Goal: Task Accomplishment & Management: Manage account settings

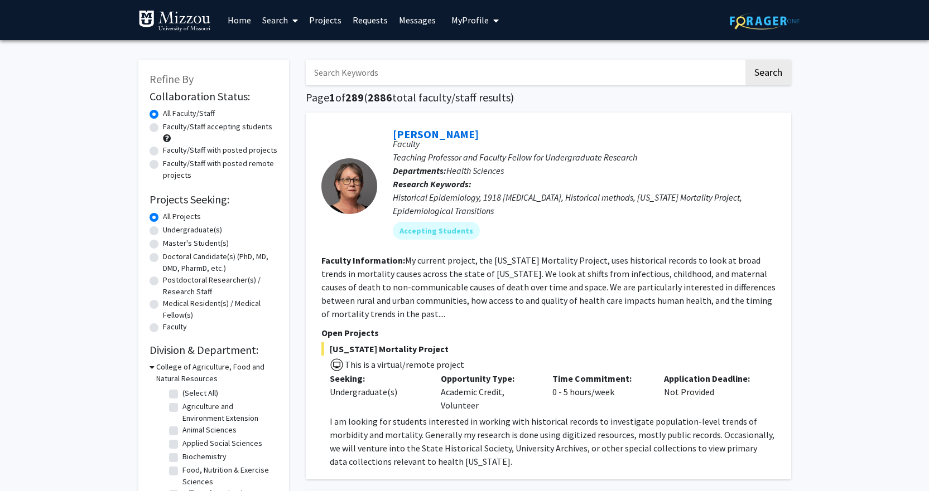
click at [402, 21] on link "Messages" at bounding box center [417, 20] width 48 height 39
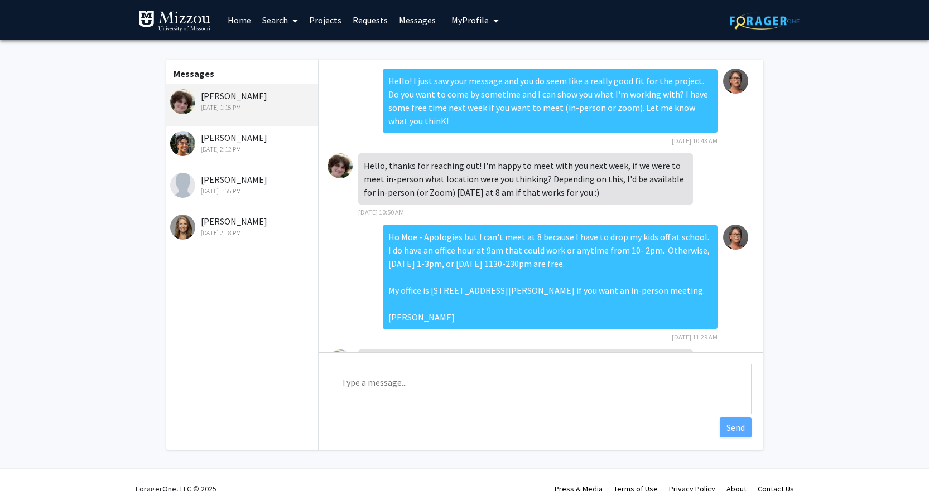
scroll to position [140, 0]
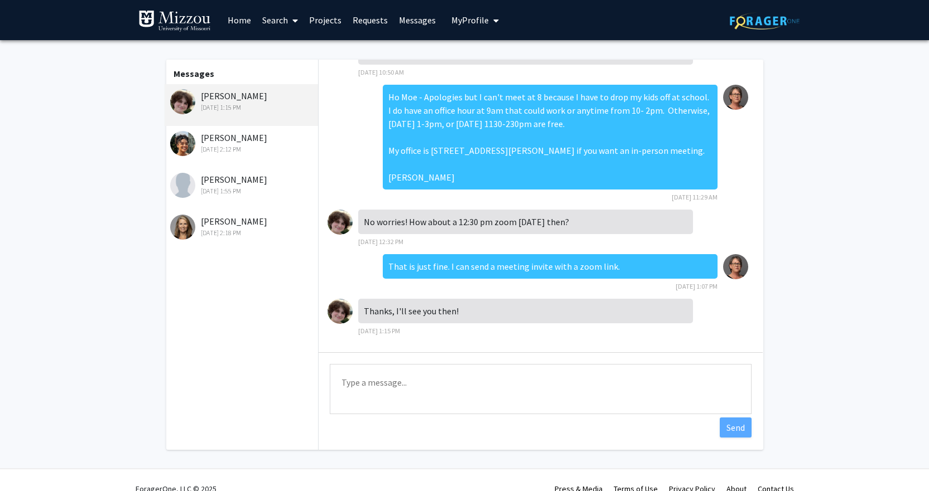
click at [249, 174] on div "[PERSON_NAME] [DATE] 1:55 PM" at bounding box center [243, 184] width 146 height 23
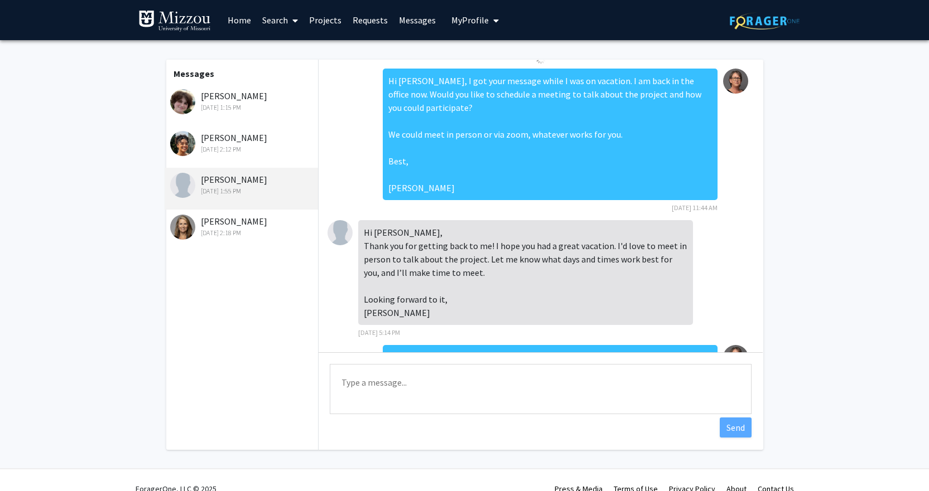
scroll to position [0, 0]
click at [232, 107] on div "[DATE] 1:15 PM" at bounding box center [243, 108] width 146 height 10
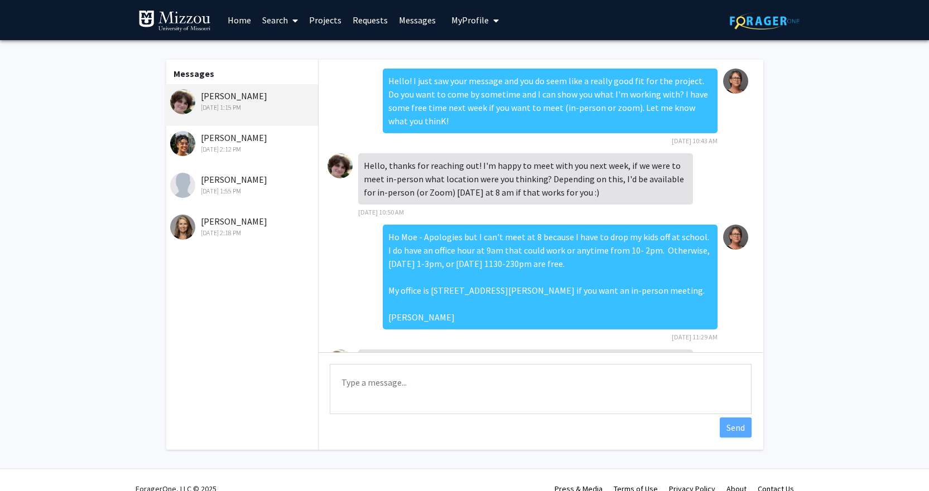
scroll to position [140, 0]
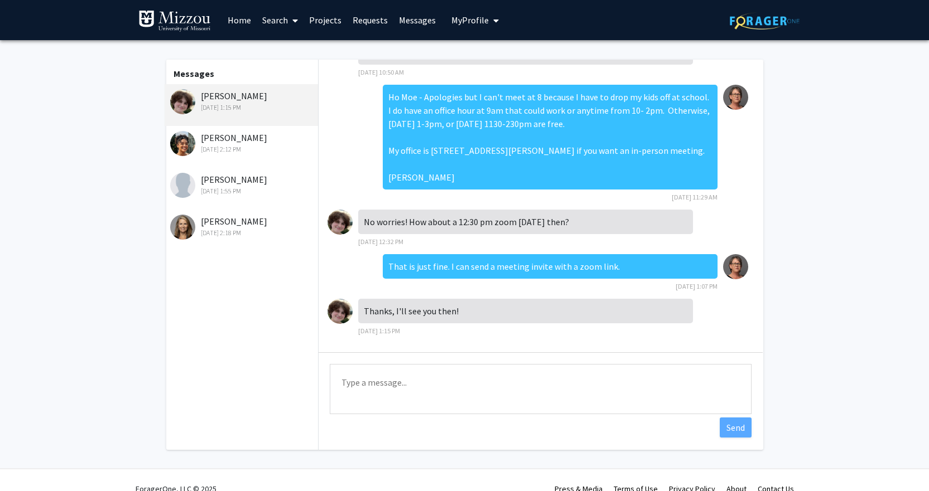
click at [475, 21] on span "My Profile" at bounding box center [469, 20] width 37 height 11
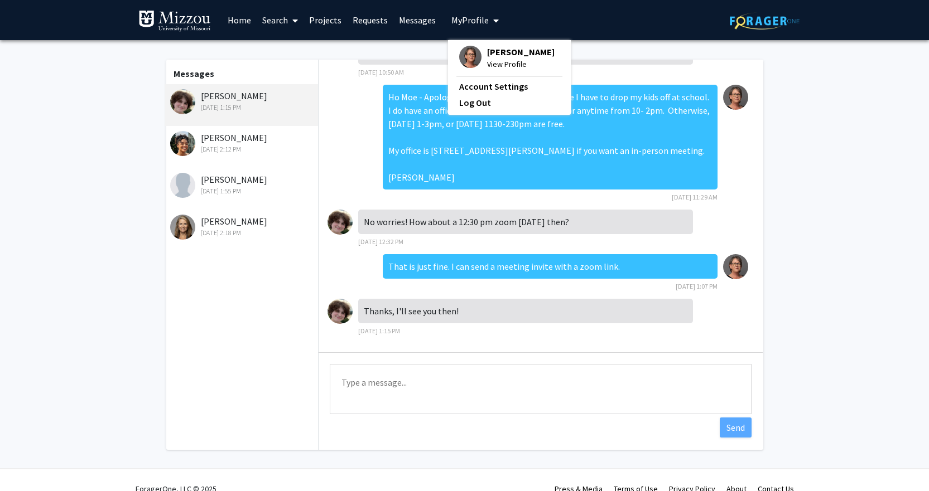
click at [510, 61] on span "View Profile" at bounding box center [520, 64] width 67 height 12
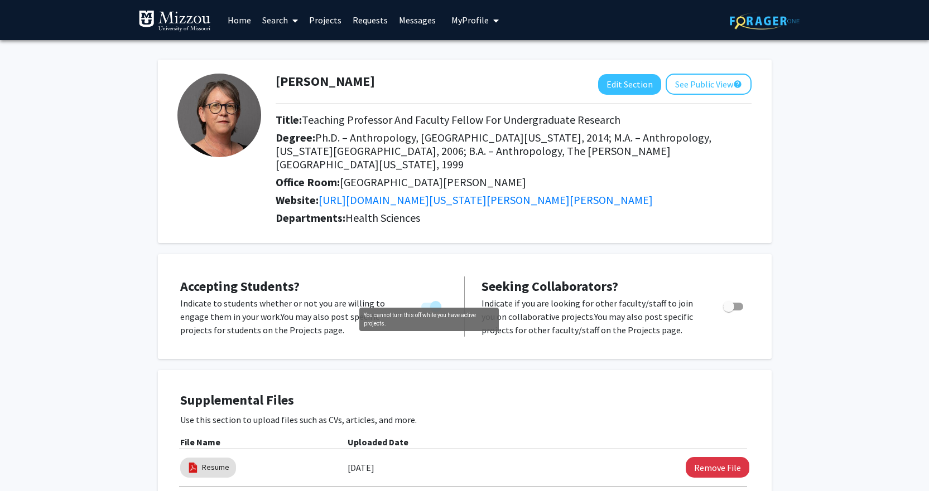
click at [431, 301] on span "You cannot turn this off while you have active projects." at bounding box center [435, 306] width 11 height 11
click at [426, 303] on span "You cannot turn this off while you have active projects." at bounding box center [431, 307] width 20 height 8
click at [429, 303] on span "You cannot turn this off while you have active projects." at bounding box center [431, 307] width 20 height 8
click at [433, 265] on div "Accepting Students? Indicate to students whether or not you are willing to enga…" at bounding box center [464, 306] width 591 height 83
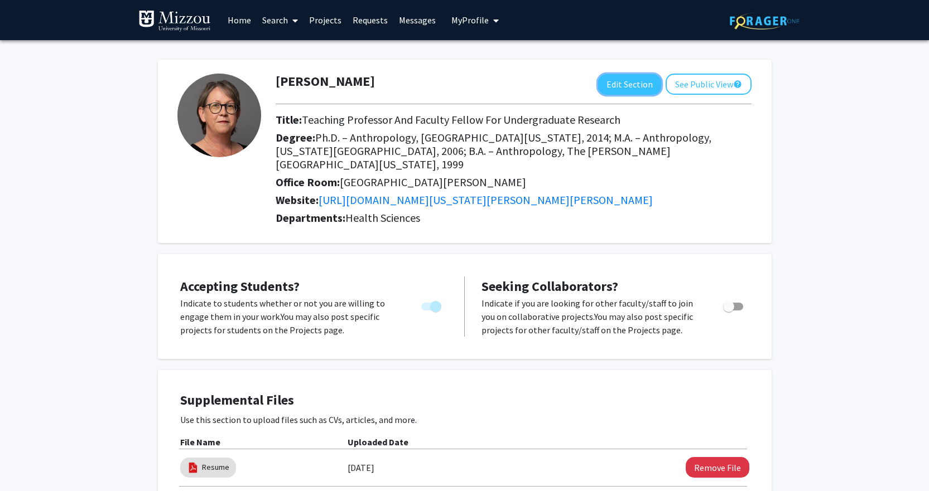
click at [630, 90] on button "Edit Section" at bounding box center [629, 84] width 63 height 21
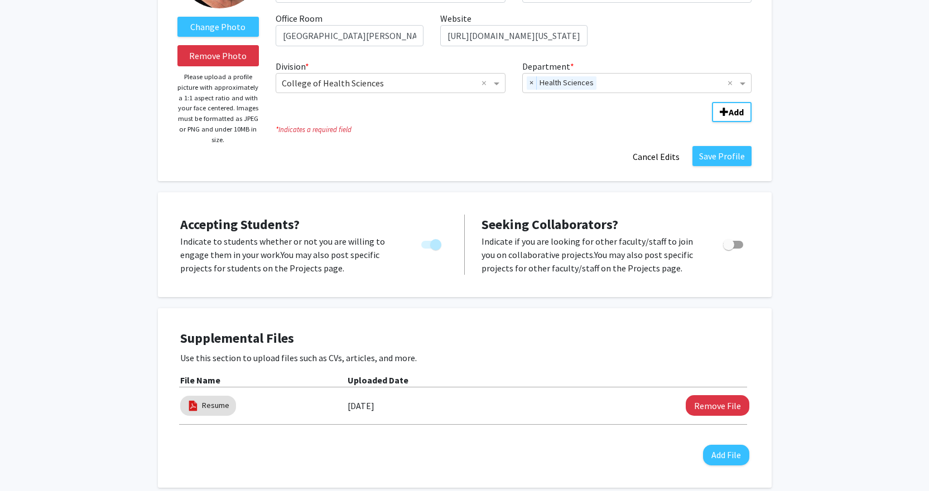
scroll to position [167, 0]
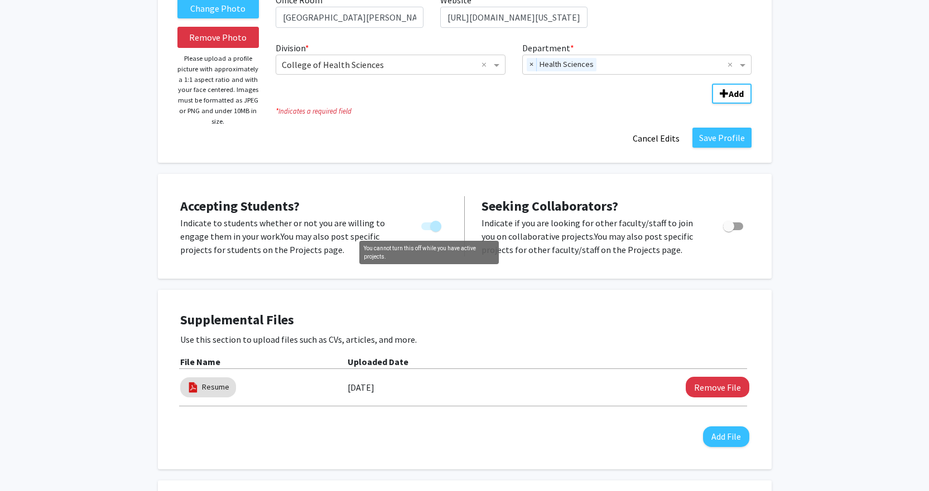
click at [436, 229] on span "You cannot turn this off while you have active projects." at bounding box center [435, 226] width 11 height 11
click at [428, 227] on span "You cannot turn this off while you have active projects." at bounding box center [431, 227] width 20 height 8
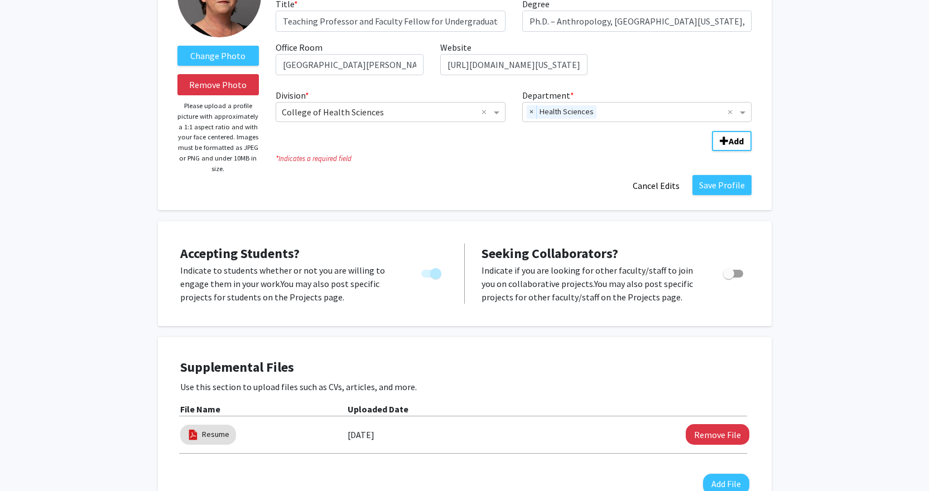
scroll to position [0, 0]
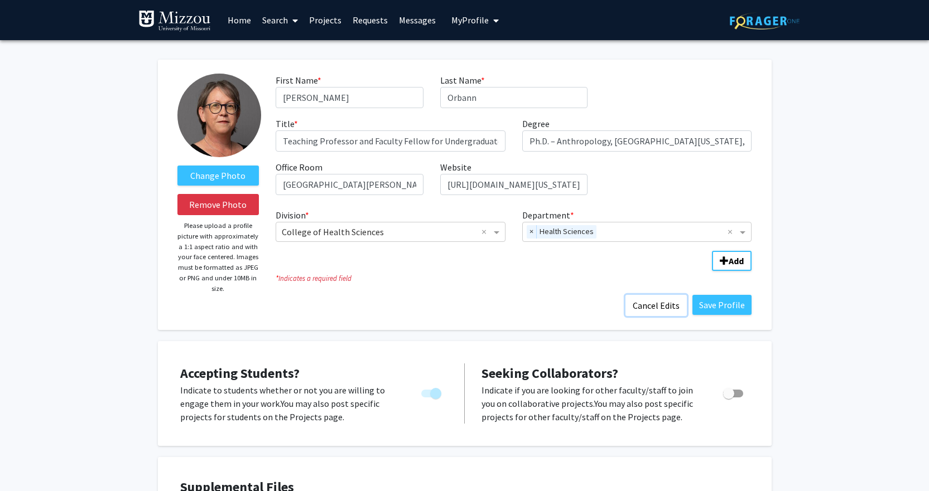
click at [653, 308] on button "Cancel Edits" at bounding box center [655, 305] width 61 height 21
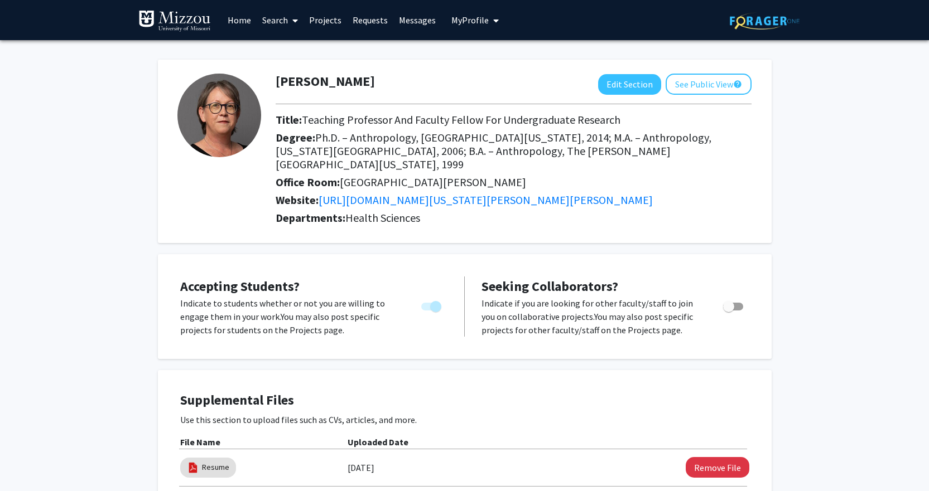
click at [319, 24] on link "Projects" at bounding box center [325, 20] width 44 height 39
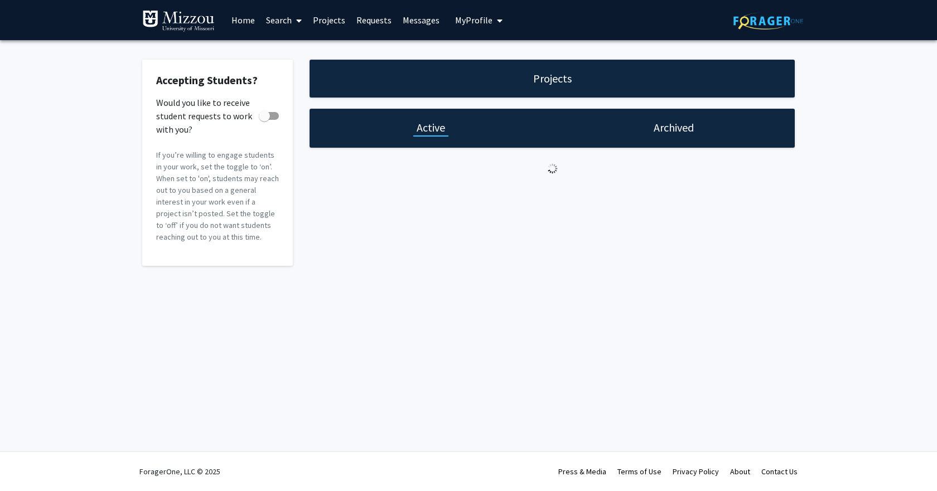
checkbox input "true"
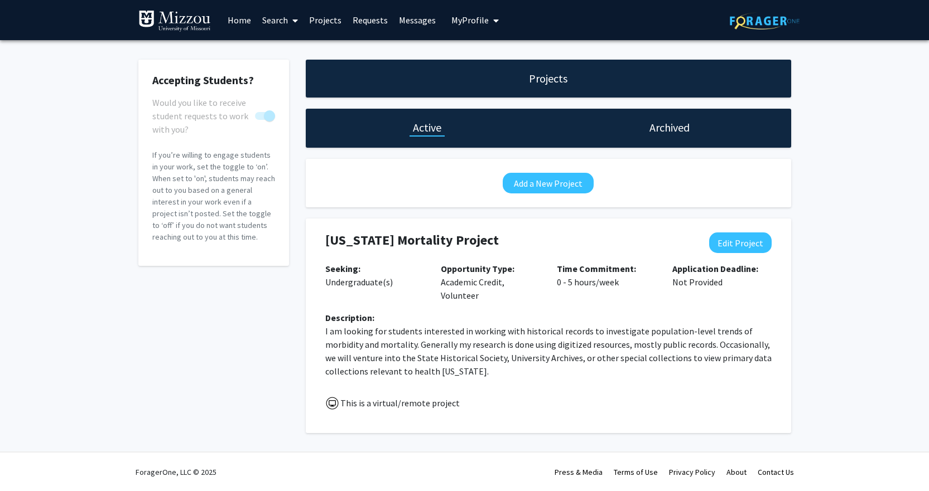
scroll to position [1, 0]
